Goal: Information Seeking & Learning: Find specific fact

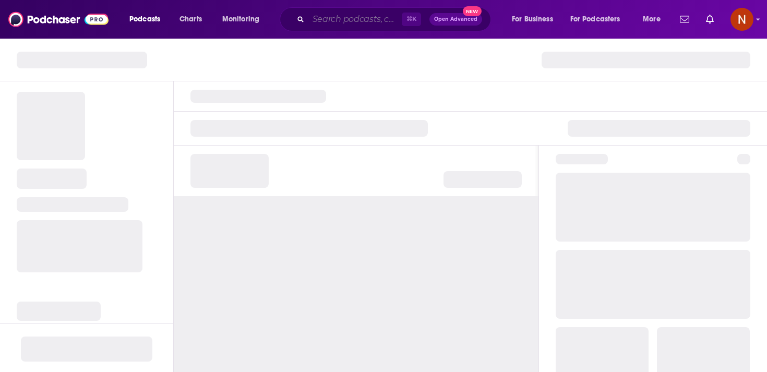
click at [373, 16] on input "Search podcasts, credits, & more..." at bounding box center [354, 19] width 93 height 17
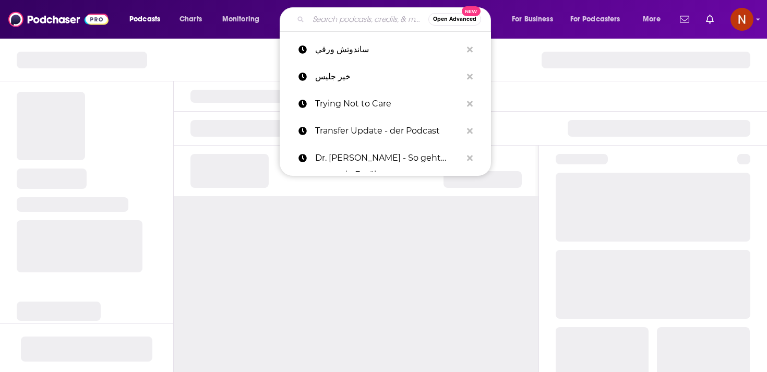
paste input "شاي حبق مع مرام"
type input "شاي حبق مع مرام"
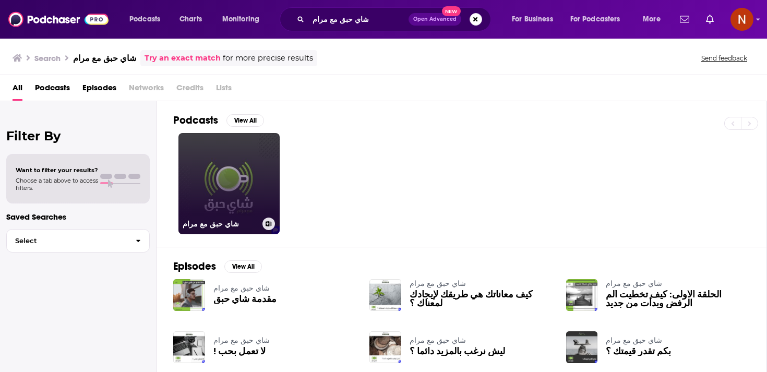
click at [235, 185] on link "شاي حبق مع مرام" at bounding box center [228, 183] width 101 height 101
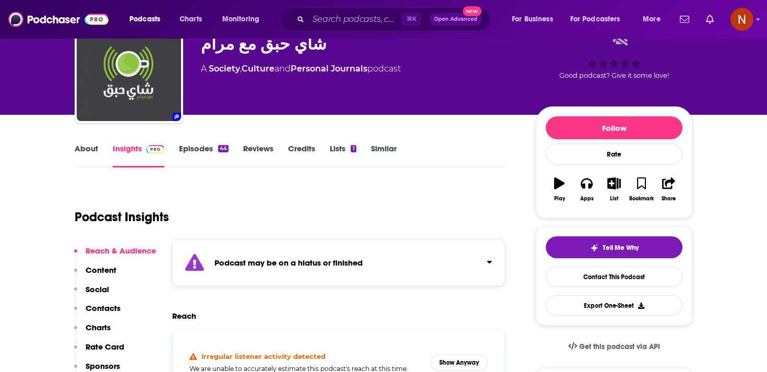
click at [254, 265] on strong "Podcast may be on a hiatus or finished" at bounding box center [288, 263] width 148 height 10
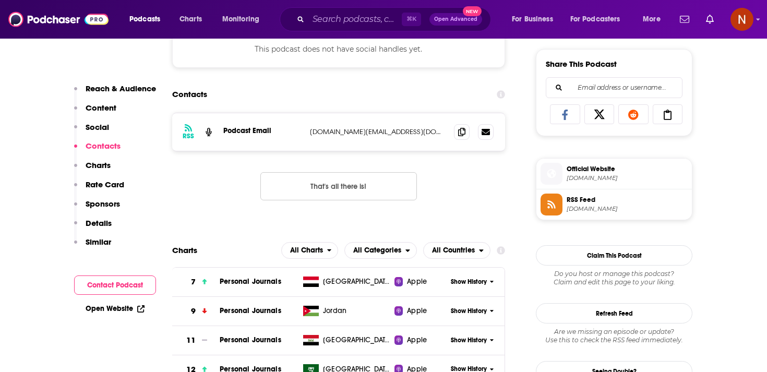
scroll to position [696, 0]
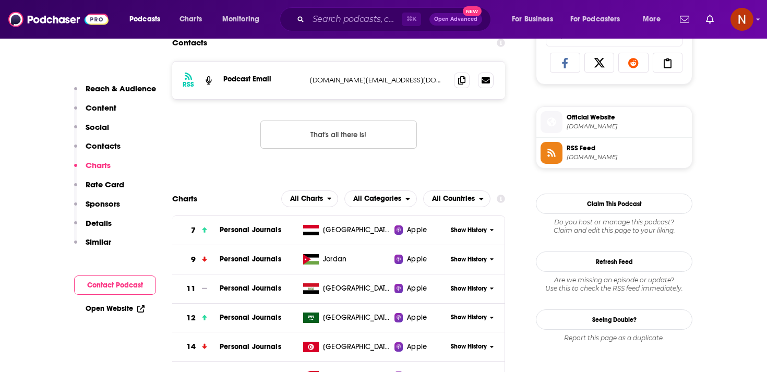
click at [596, 151] on span "RSS Feed" at bounding box center [627, 148] width 121 height 9
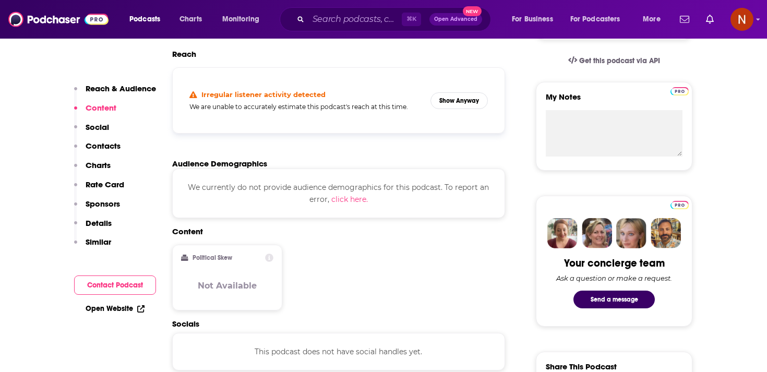
scroll to position [0, 0]
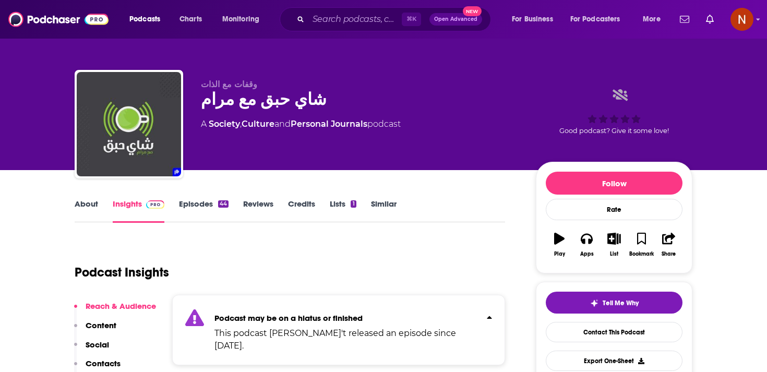
click at [271, 101] on div "شاي حبق مع مرام" at bounding box center [360, 99] width 318 height 20
copy div "شاي حبق مع مرام"
